Goal: Information Seeking & Learning: Learn about a topic

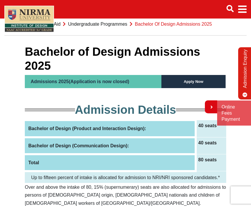
scroll to position [23, 0]
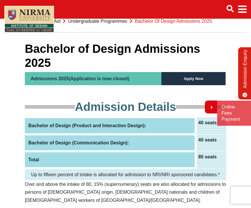
click at [196, 80] on h5 "Apply Now" at bounding box center [194, 78] width 64 height 13
click at [197, 79] on h5 "Apply Now" at bounding box center [194, 78] width 64 height 13
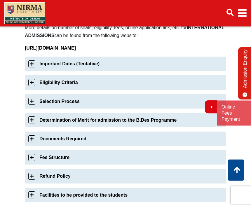
click at [33, 64] on link "Important Dates (Tentative)" at bounding box center [126, 64] width 202 height 14
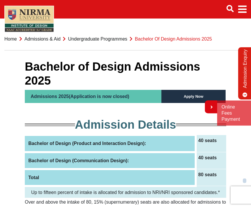
scroll to position [0, 0]
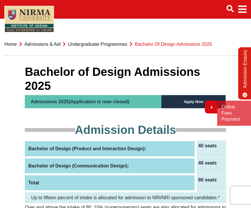
click at [101, 46] on link "Undergraduate Programmes" at bounding box center [97, 44] width 59 height 5
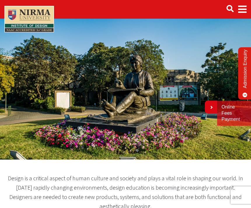
click at [242, 12] on span "Main navigation" at bounding box center [242, 9] width 8 height 16
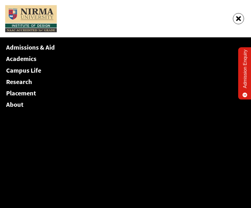
click at [41, 51] on link "Admissions & Aid" at bounding box center [30, 47] width 49 height 8
